Goal: Obtain resource: Download file/media

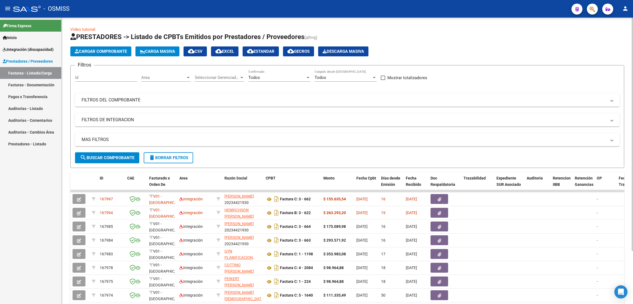
click at [184, 157] on span "delete Borrar Filtros" at bounding box center [169, 157] width 40 height 5
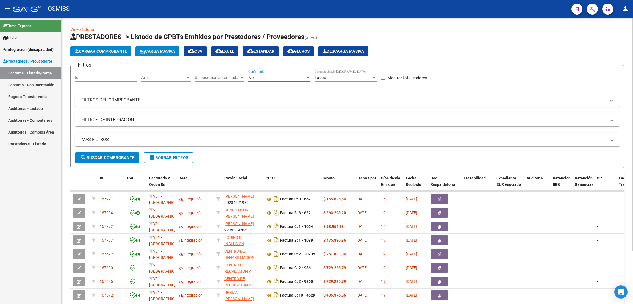
click at [260, 76] on div "No" at bounding box center [276, 77] width 57 height 5
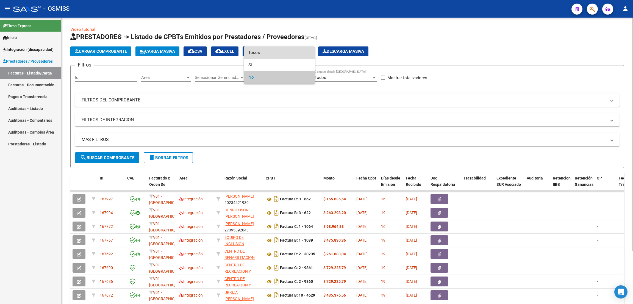
drag, startPoint x: 263, startPoint y: 52, endPoint x: 247, endPoint y: 66, distance: 21.4
click at [263, 52] on span "Todos" at bounding box center [279, 52] width 62 height 12
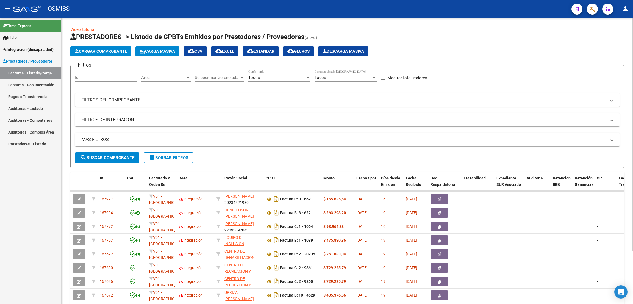
click at [123, 100] on mat-panel-title "FILTROS DEL COMPROBANTE" at bounding box center [344, 100] width 525 height 6
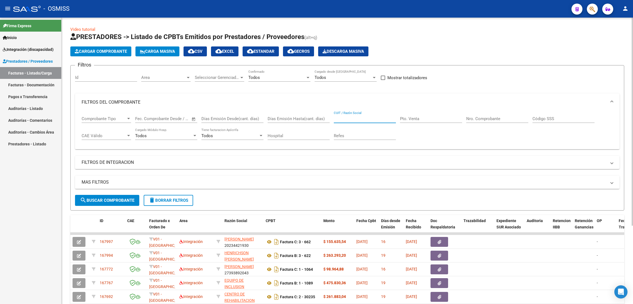
click at [362, 119] on input "CUIT / Razón Social" at bounding box center [365, 118] width 62 height 5
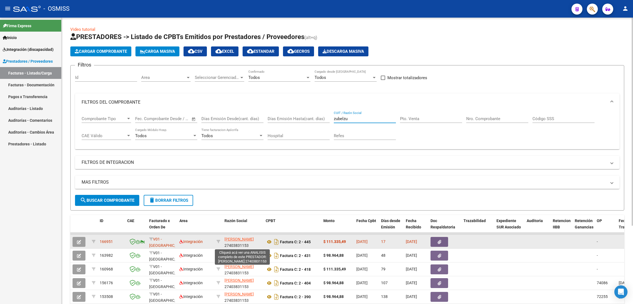
type input "zubelzu"
click at [244, 239] on span "[PERSON_NAME]" at bounding box center [239, 239] width 29 height 4
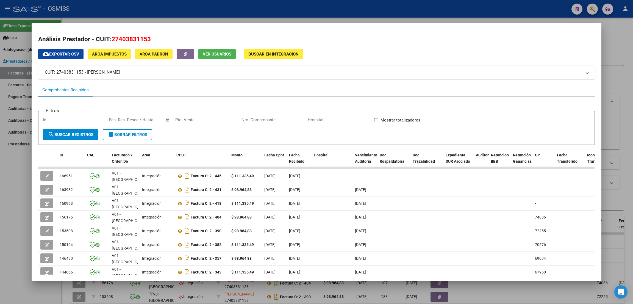
drag, startPoint x: 159, startPoint y: 36, endPoint x: 109, endPoint y: 37, distance: 49.2
click at [109, 37] on h2 "Análisis Prestador - CUIT: 27403831153" at bounding box center [316, 39] width 557 height 9
copy h2 "27403831153"
drag, startPoint x: 120, startPoint y: 46, endPoint x: 170, endPoint y: 67, distance: 54.0
click at [164, 58] on div "Análisis Prestador - CUIT: 27403831153 cloud_download Exportar CSV ARCA Impuest…" at bounding box center [316, 184] width 557 height 298
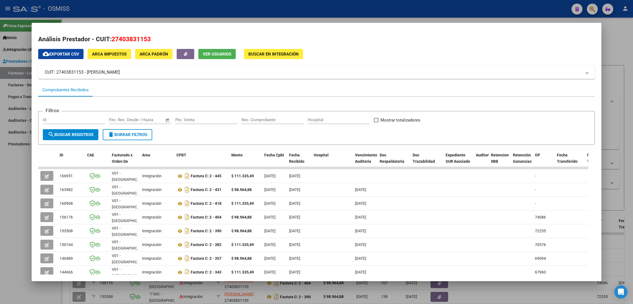
drag, startPoint x: 154, startPoint y: 40, endPoint x: 112, endPoint y: 37, distance: 42.5
click at [112, 37] on h2 "Análisis Prestador - CUIT: 27403831153" at bounding box center [316, 39] width 557 height 9
copy span "27403831153"
drag, startPoint x: 14, startPoint y: 236, endPoint x: 17, endPoint y: 234, distance: 2.8
click at [14, 236] on div at bounding box center [316, 152] width 633 height 304
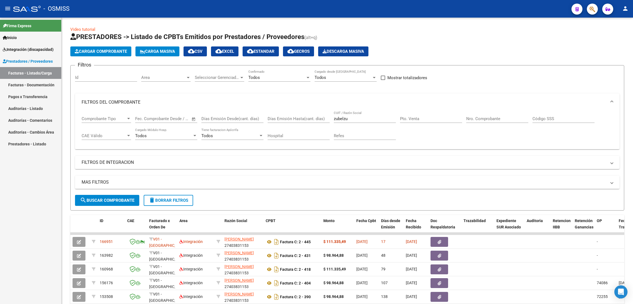
click at [46, 263] on div "Firma Express Inicio Instructivos Contacto OS Integración (discapacidad) Legajo…" at bounding box center [30, 161] width 61 height 286
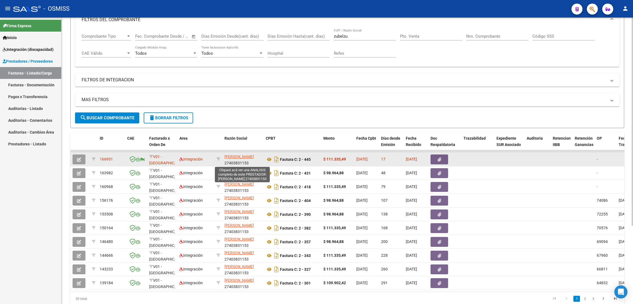
click at [238, 155] on span "[PERSON_NAME]" at bounding box center [239, 156] width 29 height 4
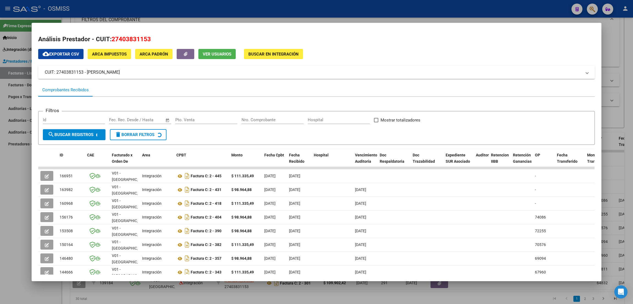
drag, startPoint x: 151, startPoint y: 38, endPoint x: 112, endPoint y: 39, distance: 38.5
click at [112, 39] on h2 "Análisis Prestador - CUIT: 27403831153" at bounding box center [316, 39] width 557 height 9
copy span "27403831153"
click at [0, 201] on div at bounding box center [316, 152] width 633 height 304
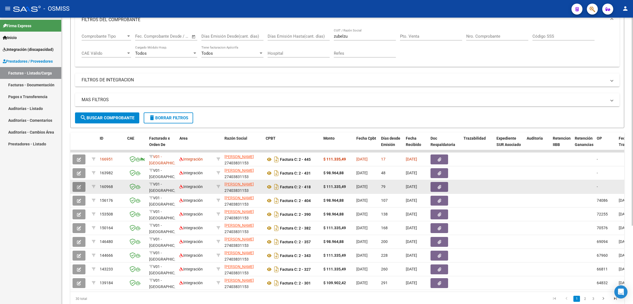
click at [79, 188] on icon "button" at bounding box center [79, 187] width 4 height 4
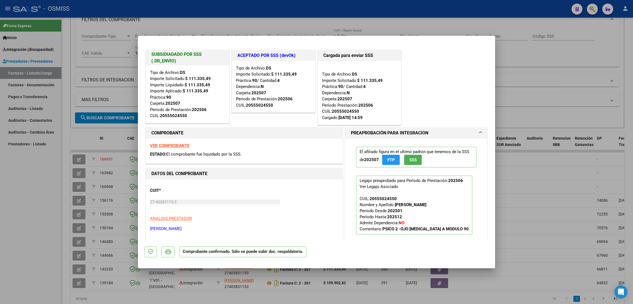
click at [32, 207] on div at bounding box center [316, 152] width 633 height 304
type input "$ 0,00"
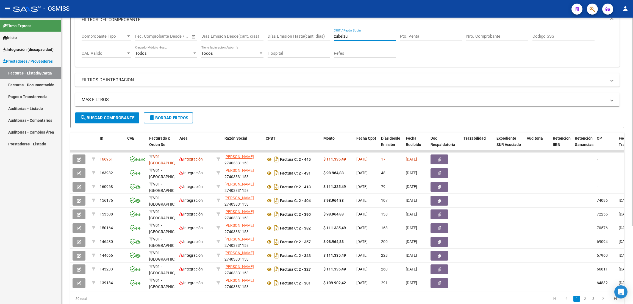
drag, startPoint x: 353, startPoint y: 36, endPoint x: 319, endPoint y: 35, distance: 34.6
click at [319, 35] on div "Comprobante Tipo Comprobante Tipo Fecha inicio – Fecha fin Fec. Comprobante Des…" at bounding box center [348, 46] width 532 height 34
click at [413, 38] on input "Pto. Venta" at bounding box center [431, 36] width 62 height 5
type input "2"
click at [477, 35] on input "Nro. Comprobante" at bounding box center [497, 36] width 62 height 5
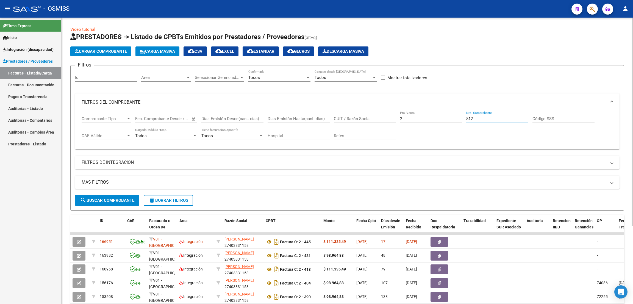
type input "812"
click at [98, 163] on mat-panel-title "FILTROS DE INTEGRACION" at bounding box center [344, 162] width 525 height 6
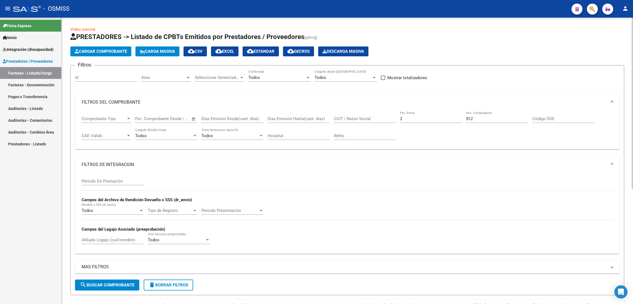
click at [107, 178] on div "Período De Prestación" at bounding box center [113, 179] width 62 height 12
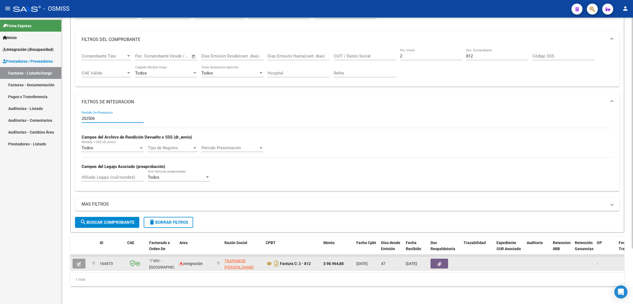
type input "202506"
click at [78, 262] on icon "button" at bounding box center [79, 264] width 4 height 4
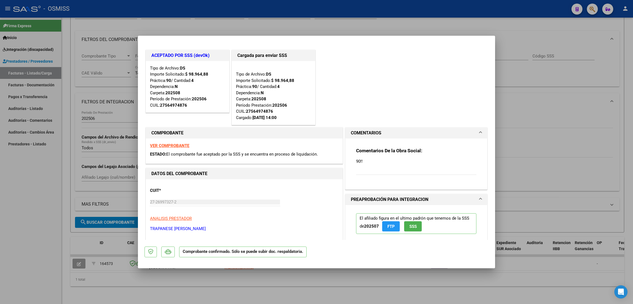
drag, startPoint x: 51, startPoint y: 250, endPoint x: 83, endPoint y: 242, distance: 33.2
click at [50, 251] on div at bounding box center [316, 152] width 633 height 304
type input "$ 0,00"
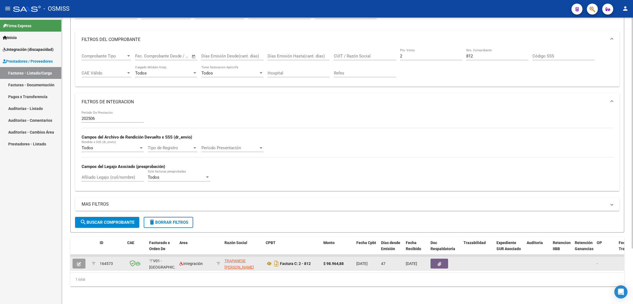
click at [77, 262] on icon "button" at bounding box center [79, 264] width 4 height 4
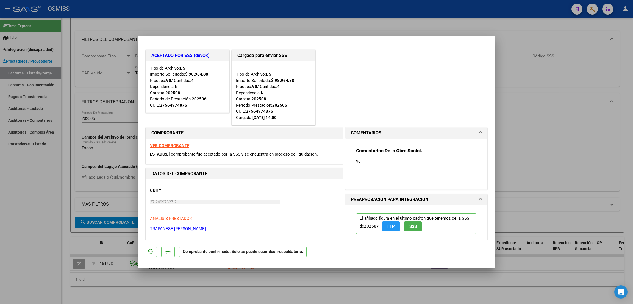
scroll to position [165, 0]
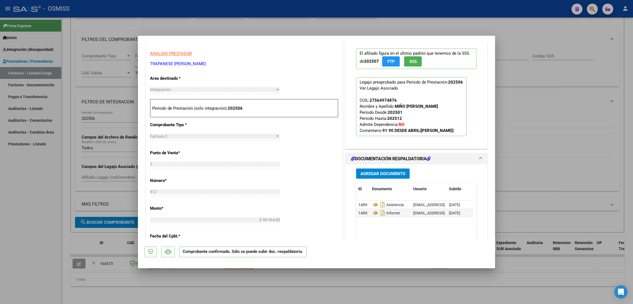
click at [27, 196] on div at bounding box center [316, 152] width 633 height 304
type input "$ 0,00"
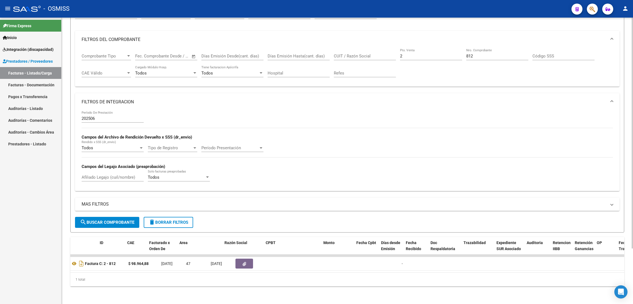
scroll to position [0, 0]
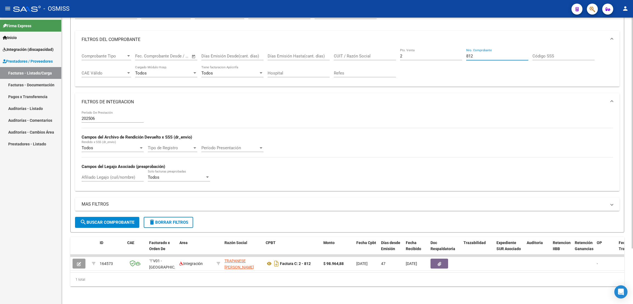
drag, startPoint x: 477, startPoint y: 49, endPoint x: 481, endPoint y: 49, distance: 3.8
click at [481, 54] on input "812" at bounding box center [497, 56] width 62 height 5
type input "8"
type input "1943"
drag, startPoint x: 106, startPoint y: 114, endPoint x: 50, endPoint y: 93, distance: 59.6
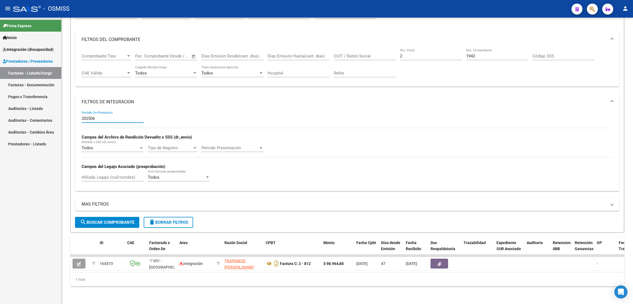
click at [50, 93] on mat-sidenav-container "Firma Express Inicio Instructivos Contacto OS Integración (discapacidad) Legajo…" at bounding box center [316, 161] width 633 height 286
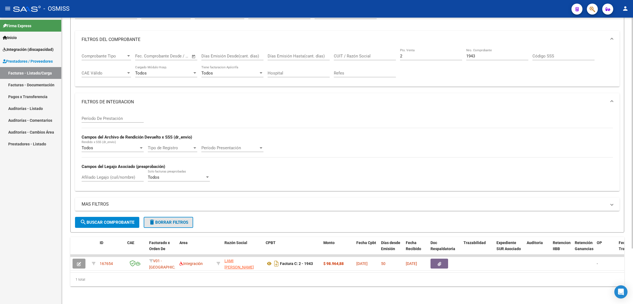
click at [175, 220] on span "delete Borrar Filtros" at bounding box center [169, 222] width 40 height 5
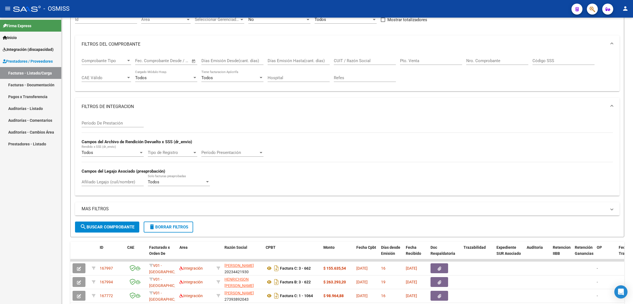
scroll to position [68, 0]
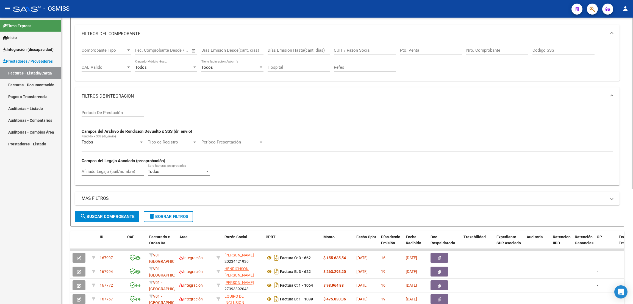
click at [434, 50] on input "Pto. Venta" at bounding box center [431, 50] width 62 height 5
type input "2"
click at [485, 51] on input "Nro. Comprobante" at bounding box center [497, 50] width 62 height 5
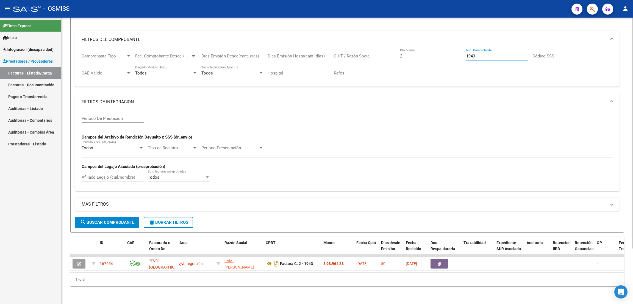
type input "1943"
click at [256, 271] on div "ID CAE Facturado x Orden De Area Razón Social CPBT Monto Fecha Cpbt Días desde …" at bounding box center [347, 261] width 554 height 49
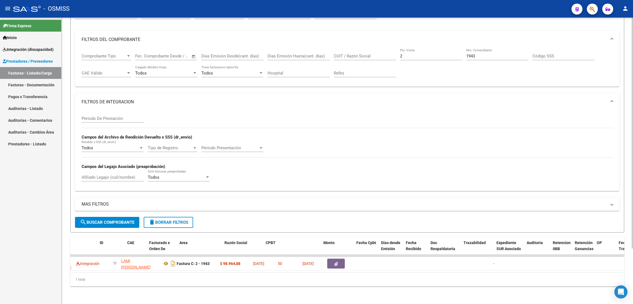
scroll to position [0, 0]
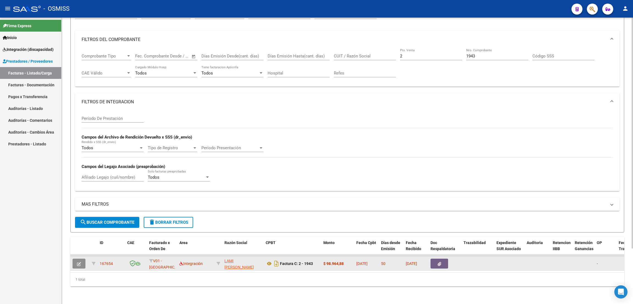
click at [78, 262] on icon "button" at bounding box center [79, 264] width 4 height 4
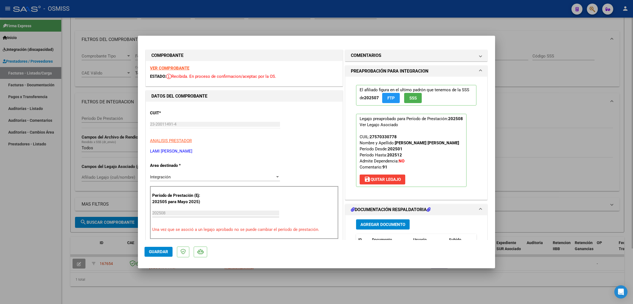
click at [388, 20] on div at bounding box center [316, 152] width 633 height 304
type input "$ 0,00"
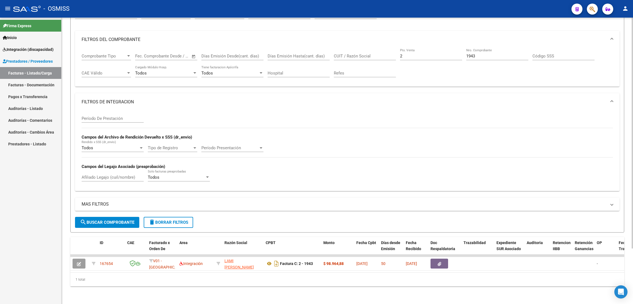
click at [177, 220] on span "delete Borrar Filtros" at bounding box center [169, 222] width 40 height 5
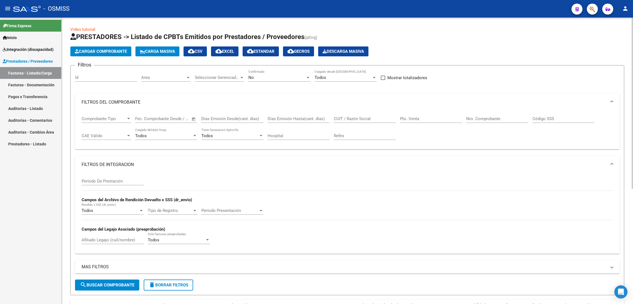
click at [277, 76] on div "No" at bounding box center [276, 77] width 57 height 5
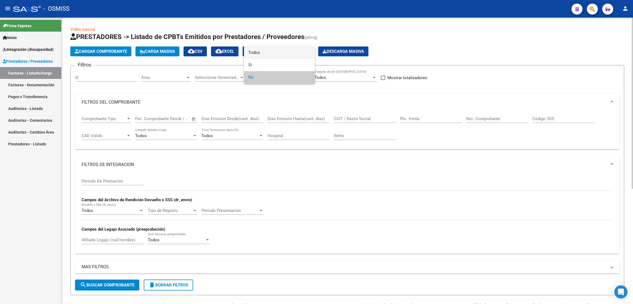
click at [262, 55] on span "Todos" at bounding box center [279, 52] width 62 height 12
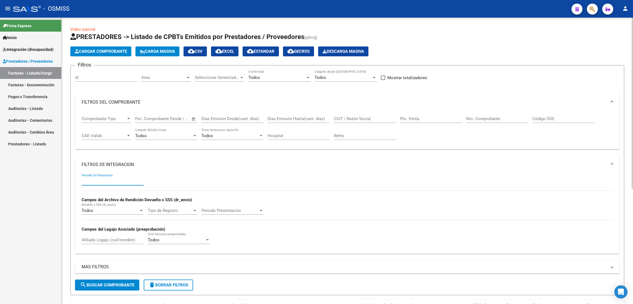
click at [118, 181] on input "Período De Prestación" at bounding box center [113, 181] width 62 height 5
type input "202507"
click at [364, 116] on input "CUIT / Razón Social" at bounding box center [365, 118] width 62 height 5
paste input "27406551844"
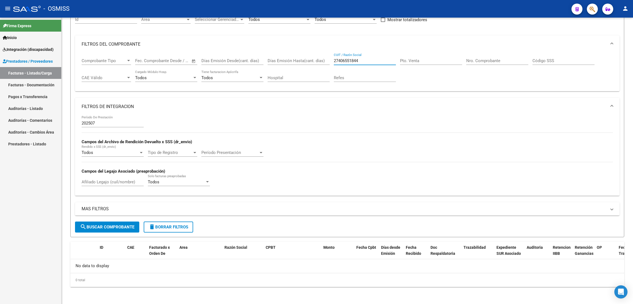
type input "27406551844"
drag, startPoint x: 366, startPoint y: 61, endPoint x: 334, endPoint y: 54, distance: 32.5
click at [334, 54] on div "27406551844 CUIT / Razón Social" at bounding box center [365, 59] width 62 height 12
paste input "27338443744"
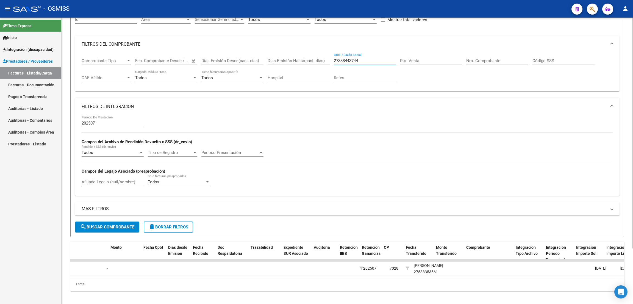
scroll to position [0, 0]
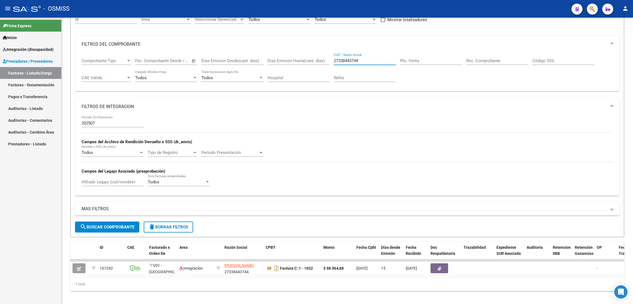
type input "27338443744"
drag, startPoint x: 364, startPoint y: 59, endPoint x: 286, endPoint y: 62, distance: 78.1
click at [286, 62] on div "Comprobante Tipo Comprobante Tipo Fecha inicio – Fecha fin Fec. Comprobante Des…" at bounding box center [348, 70] width 532 height 34
paste input "27338443744"
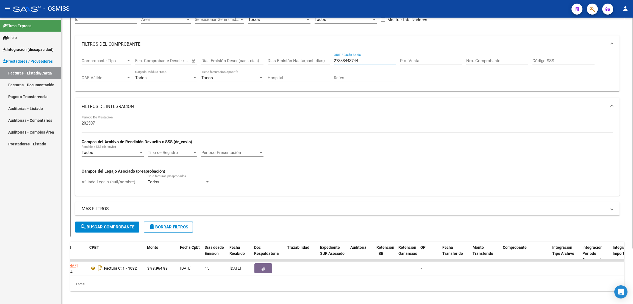
scroll to position [0, 130]
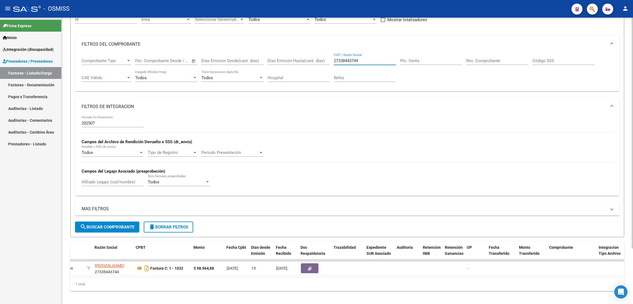
click at [367, 55] on div "27338443744 CUIT / Razón Social" at bounding box center [365, 59] width 62 height 12
type input "2"
paste input "27303416868"
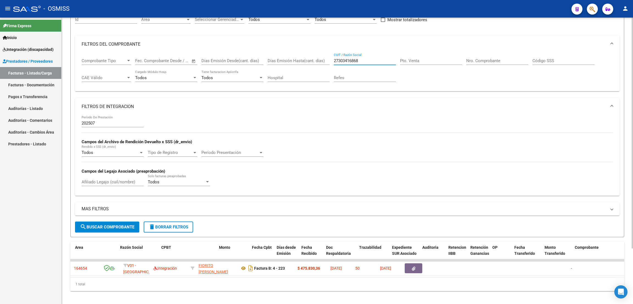
scroll to position [0, 0]
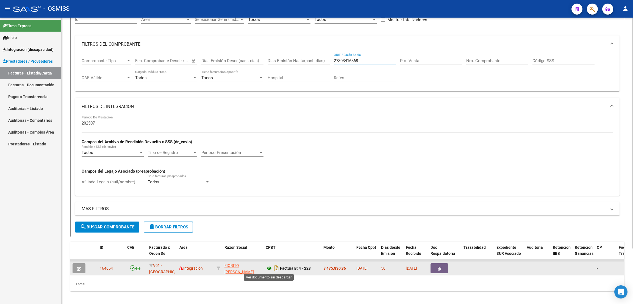
type input "27303416868"
click at [268, 269] on icon at bounding box center [269, 268] width 7 height 7
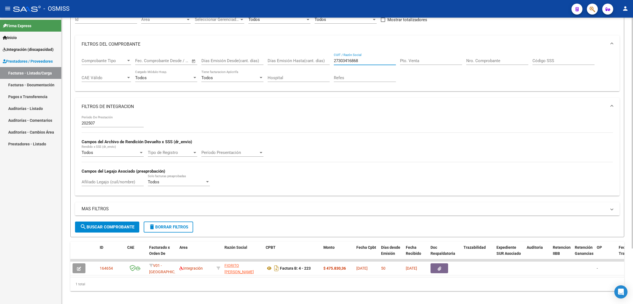
click at [362, 62] on input "27303416868" at bounding box center [365, 60] width 62 height 5
click at [405, 60] on input "Pto. Venta" at bounding box center [431, 60] width 62 height 5
type input "4"
click at [500, 56] on div "Nro. Comprobante" at bounding box center [497, 59] width 62 height 12
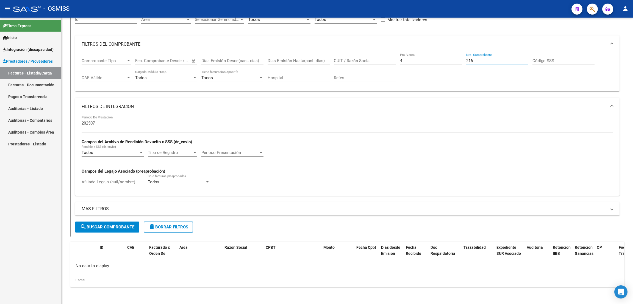
type input "216"
click at [412, 62] on input "4" at bounding box center [431, 60] width 62 height 5
click at [483, 59] on input "216" at bounding box center [497, 60] width 62 height 5
type input "2"
click at [109, 183] on input "Afiliado Legajo (cuil/nombre)" at bounding box center [113, 181] width 62 height 5
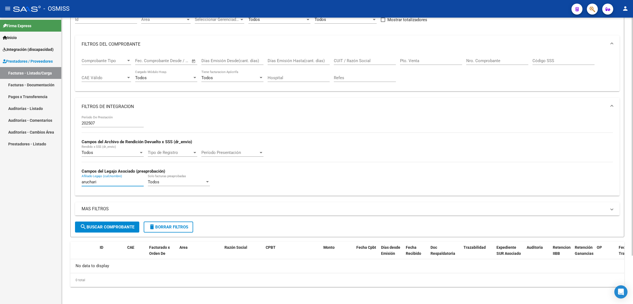
type input "aruchari"
click at [115, 228] on span "search Buscar Comprobante" at bounding box center [107, 227] width 54 height 5
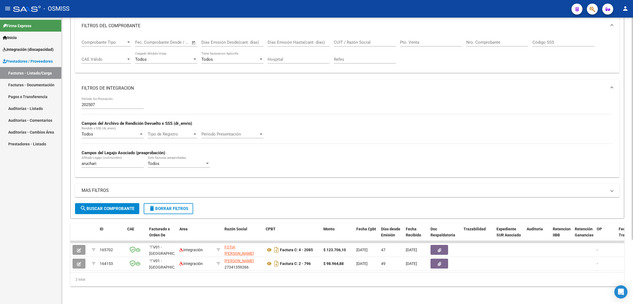
click at [104, 159] on div "[PERSON_NAME] (cuil/nombre)" at bounding box center [113, 162] width 62 height 12
drag, startPoint x: 104, startPoint y: 159, endPoint x: 69, endPoint y: 147, distance: 37.4
click at [67, 151] on div "Video tutorial PRESTADORES -> Listado de CPBTs Emitidos por Prestadores / Prove…" at bounding box center [348, 122] width 572 height 363
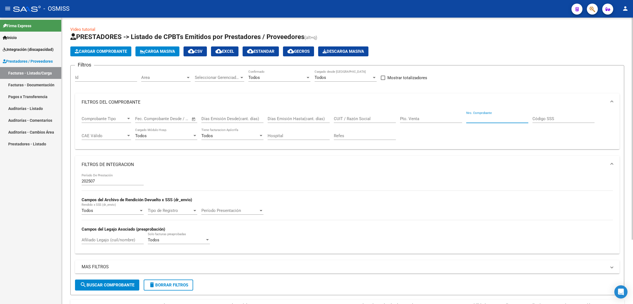
click at [477, 117] on input "Nro. Comprobante" at bounding box center [497, 118] width 62 height 5
click at [110, 52] on span "Cargar Comprobante" at bounding box center [101, 51] width 52 height 5
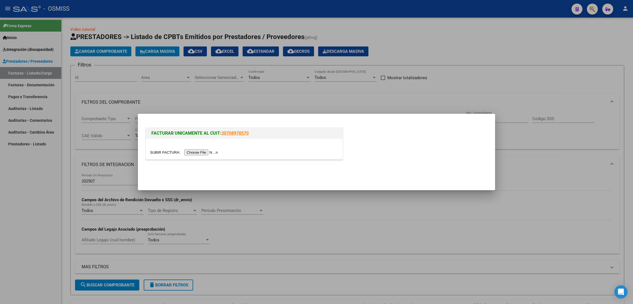
click at [198, 155] on div at bounding box center [244, 149] width 197 height 21
click at [211, 153] on input "file" at bounding box center [185, 153] width 70 height 6
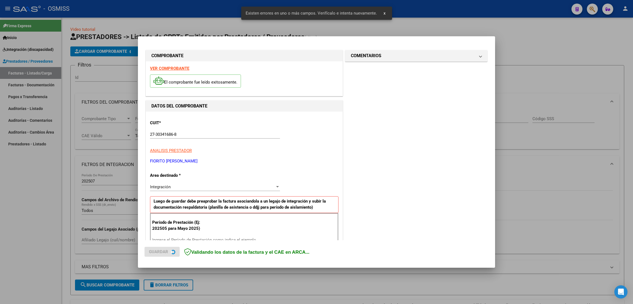
scroll to position [93, 0]
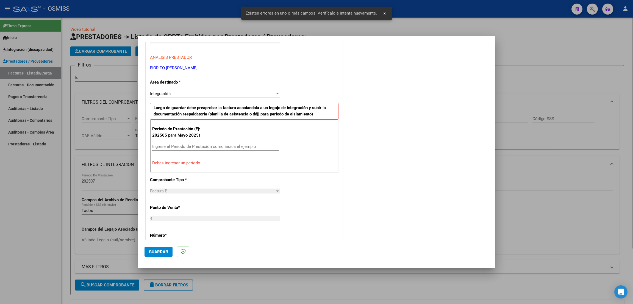
click at [529, 54] on div at bounding box center [316, 152] width 633 height 304
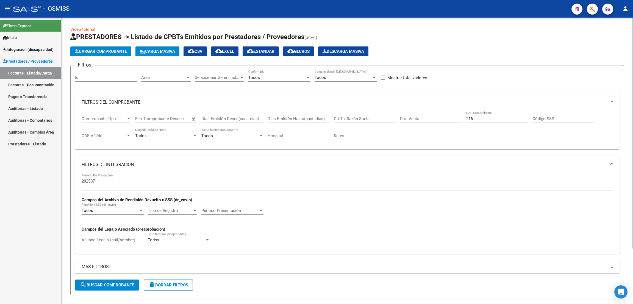
click at [474, 121] on div "216 Nro. Comprobante" at bounding box center [497, 117] width 62 height 12
click at [475, 119] on input "216" at bounding box center [497, 118] width 62 height 5
click at [449, 118] on input "Pto. Venta" at bounding box center [431, 118] width 62 height 5
click at [478, 117] on input "216" at bounding box center [497, 118] width 62 height 5
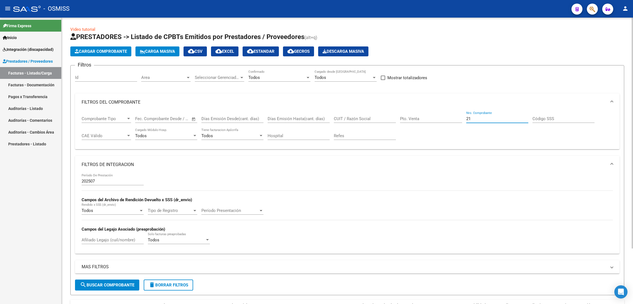
type input "2"
click at [370, 118] on input "CUIT / Razón Social" at bounding box center [365, 118] width 62 height 5
paste input "20324702319"
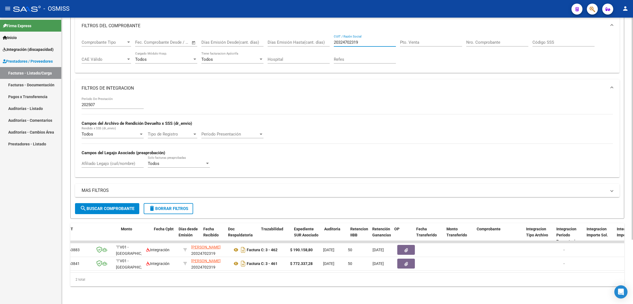
scroll to position [0, 202]
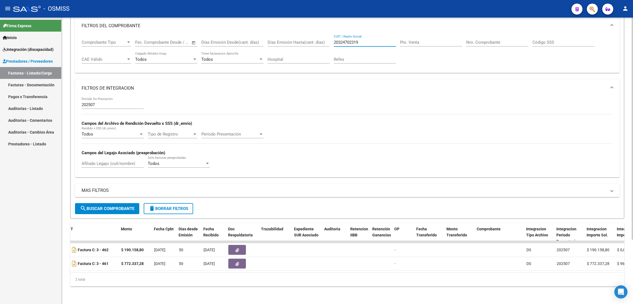
type input "20324702319"
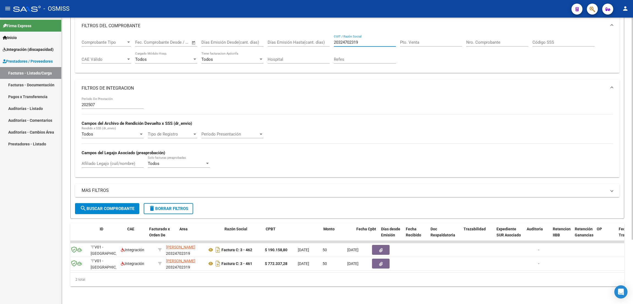
scroll to position [0, 0]
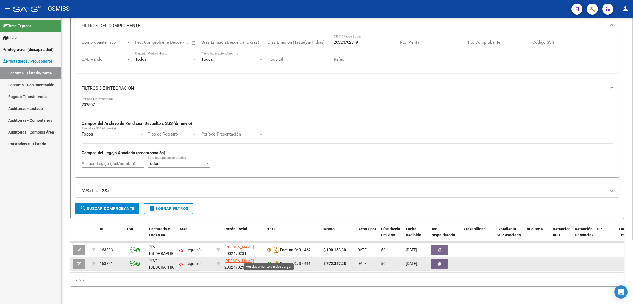
click at [270, 260] on icon at bounding box center [269, 263] width 7 height 7
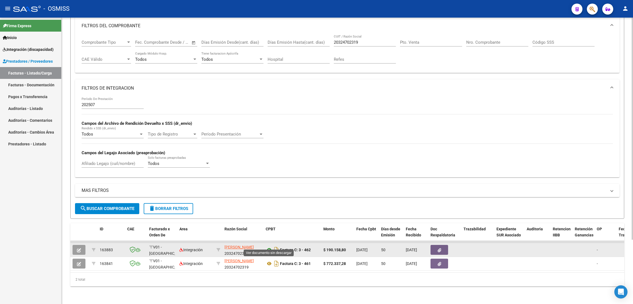
click at [270, 247] on icon at bounding box center [269, 250] width 7 height 7
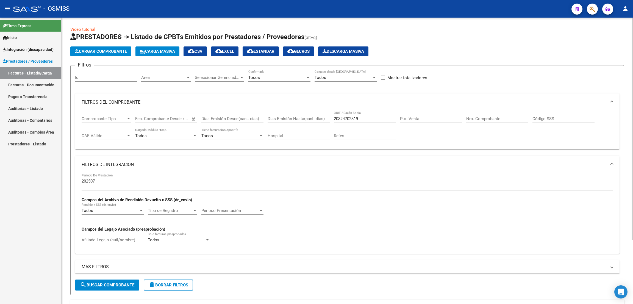
scroll to position [82, 0]
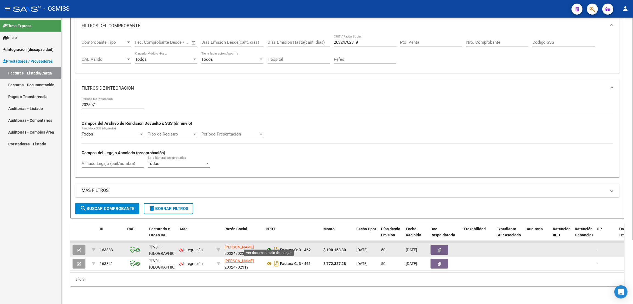
click at [271, 247] on icon at bounding box center [269, 250] width 7 height 7
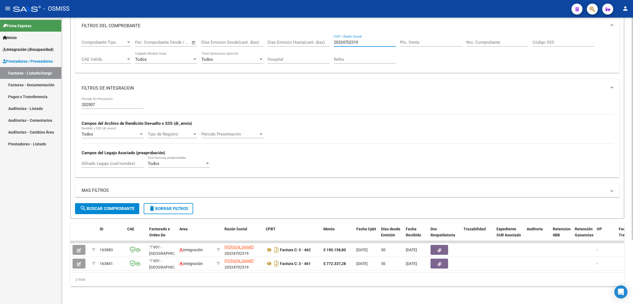
drag, startPoint x: 368, startPoint y: 37, endPoint x: 313, endPoint y: 24, distance: 56.4
click at [313, 24] on mat-expansion-panel "FILTROS DEL COMPROBANTE Comprobante Tipo Comprobante Tipo Fecha inicio – Fecha …" at bounding box center [347, 45] width 545 height 56
paste input "23323038104"
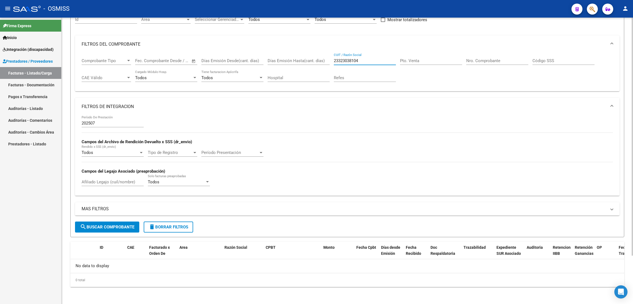
scroll to position [0, 0]
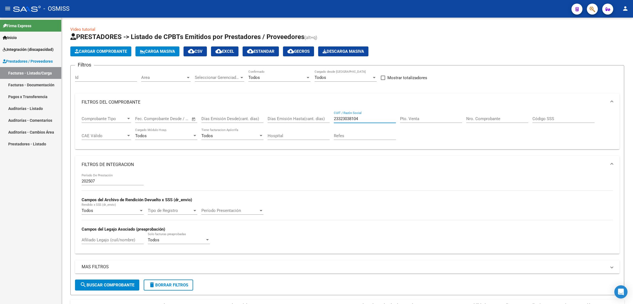
type input "23323038104"
drag, startPoint x: 363, startPoint y: 117, endPoint x: 288, endPoint y: 105, distance: 76.4
click at [288, 105] on mat-expansion-panel "FILTROS DEL COMPROBANTE Comprobante Tipo Comprobante Tipo Fecha inicio – Fecha …" at bounding box center [347, 121] width 545 height 56
paste input "20210898337"
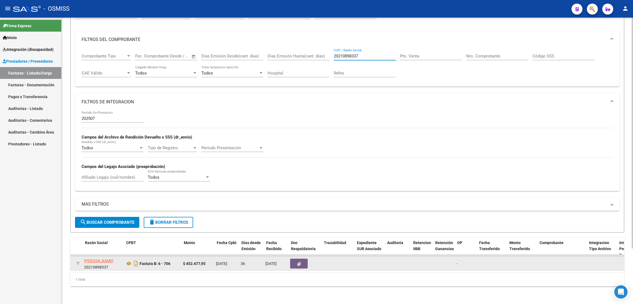
scroll to position [0, 139]
type input "20210898337"
click at [131, 260] on icon at bounding box center [129, 263] width 7 height 7
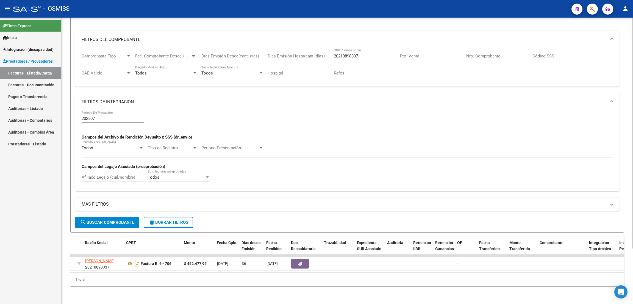
scroll to position [0, 0]
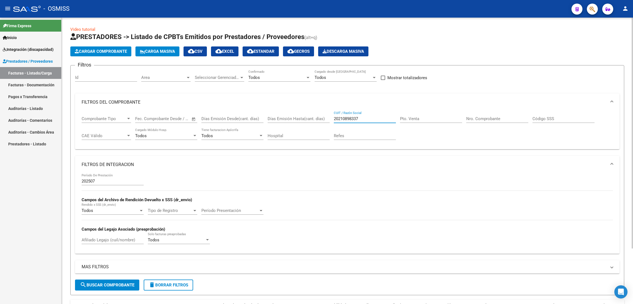
drag, startPoint x: 369, startPoint y: 120, endPoint x: 311, endPoint y: 109, distance: 58.9
click at [311, 109] on mat-expansion-panel "FILTROS DEL COMPROBANTE Comprobante Tipo Comprobante Tipo Fecha inicio – Fecha …" at bounding box center [347, 121] width 545 height 56
paste input "27243121405"
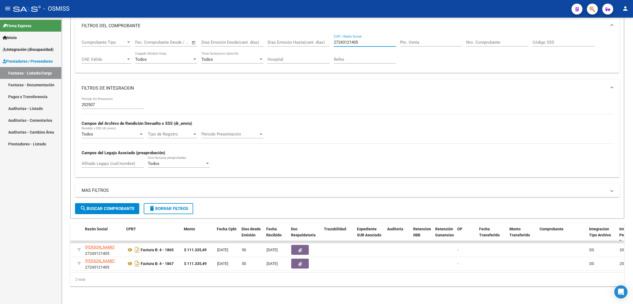
type input "27243121405"
click at [103, 161] on input "Afiliado Legajo (cuil/nombre)" at bounding box center [113, 163] width 62 height 5
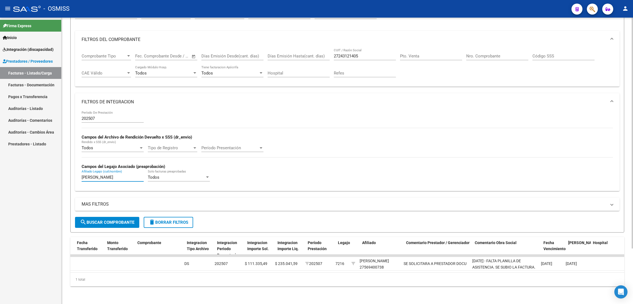
scroll to position [0, 542]
type input "[PERSON_NAME]"
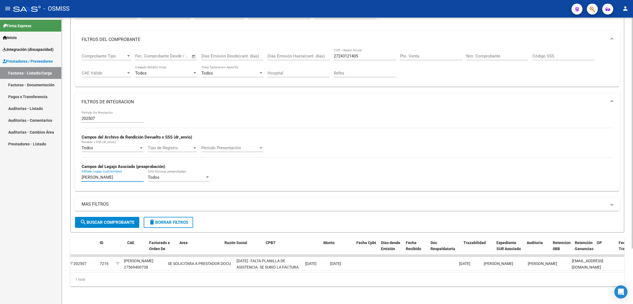
scroll to position [0, 0]
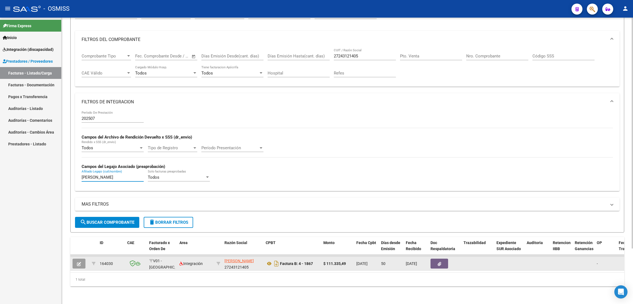
click at [78, 262] on icon "button" at bounding box center [79, 264] width 4 height 4
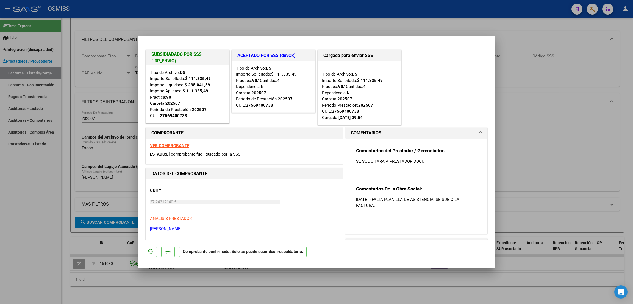
click at [44, 253] on div at bounding box center [316, 152] width 633 height 304
type input "$ 0,00"
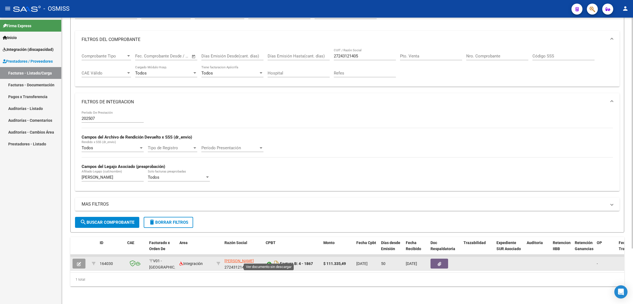
click at [269, 260] on icon at bounding box center [269, 263] width 7 height 7
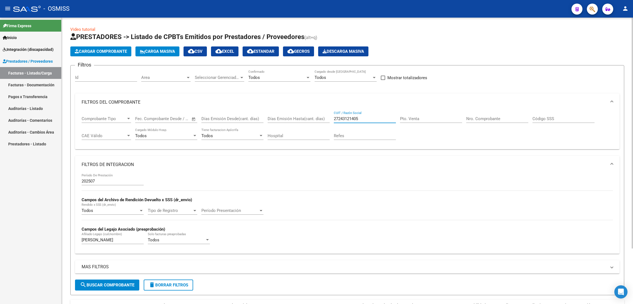
drag, startPoint x: 365, startPoint y: 117, endPoint x: 319, endPoint y: 110, distance: 45.9
click at [319, 110] on mat-expansion-panel "FILTROS DEL COMPROBANTE Comprobante Tipo Comprobante Tipo Fecha inicio – Fecha …" at bounding box center [347, 121] width 545 height 56
click at [417, 116] on div "Pto. Venta" at bounding box center [431, 117] width 62 height 12
type input "4"
click at [487, 119] on input "Nro. Comprobante" at bounding box center [497, 118] width 62 height 5
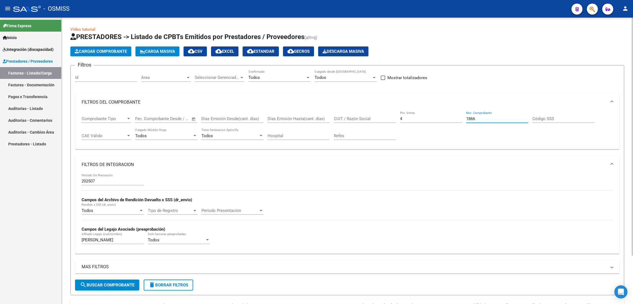
scroll to position [58, 0]
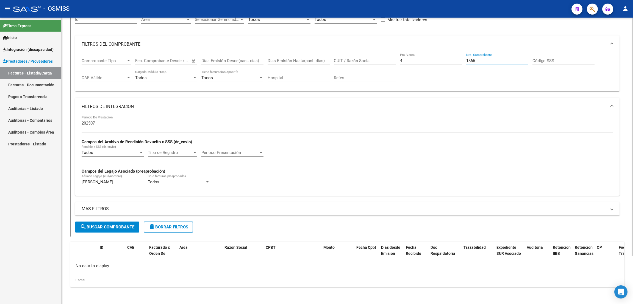
type input "1866"
click at [122, 229] on button "search Buscar Comprobante" at bounding box center [107, 227] width 64 height 11
